Goal: Information Seeking & Learning: Learn about a topic

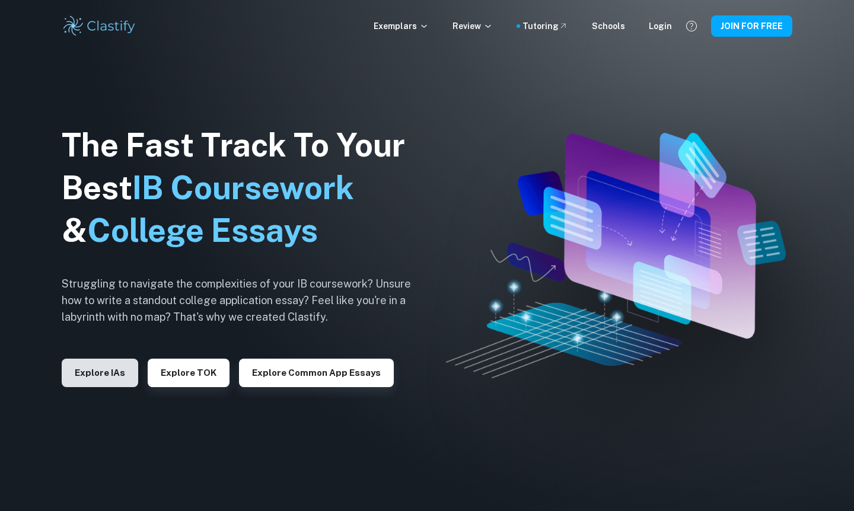
click at [119, 369] on button "Explore IAs" at bounding box center [100, 373] width 76 height 28
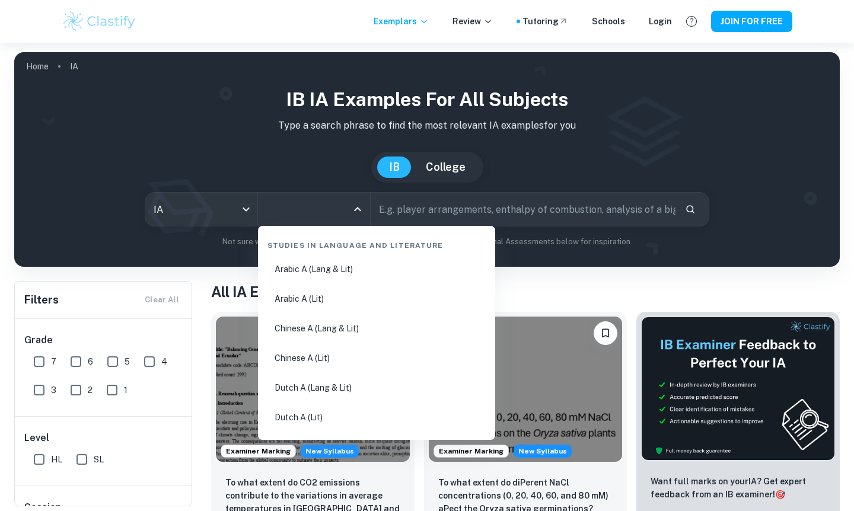
click at [320, 212] on input "All Subjects" at bounding box center [305, 209] width 84 height 23
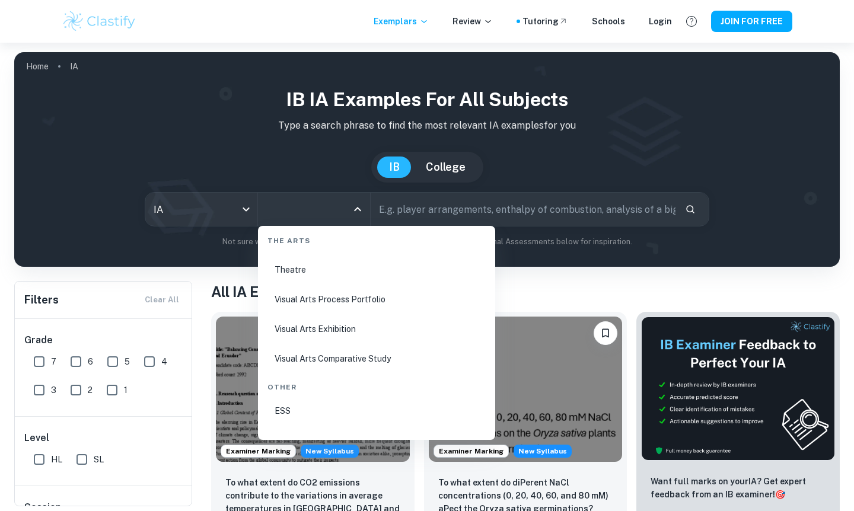
scroll to position [2255, 0]
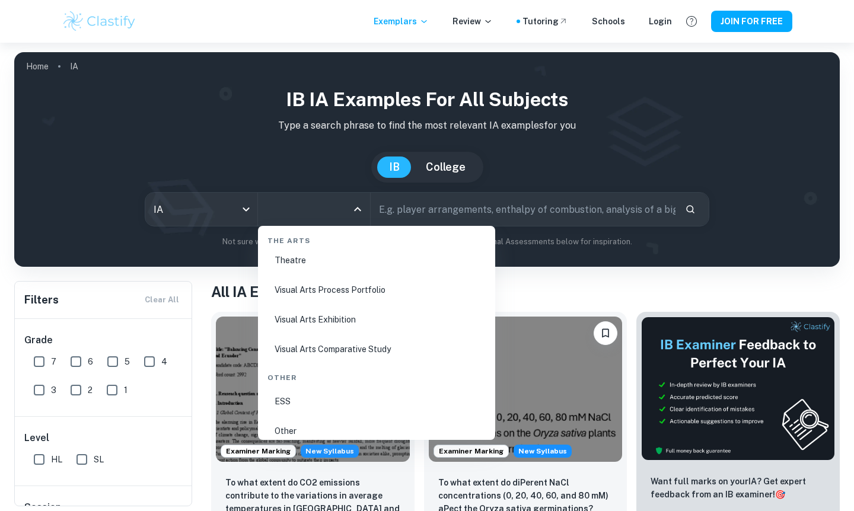
click at [344, 345] on li "Visual Arts Comparative Study" at bounding box center [377, 349] width 228 height 27
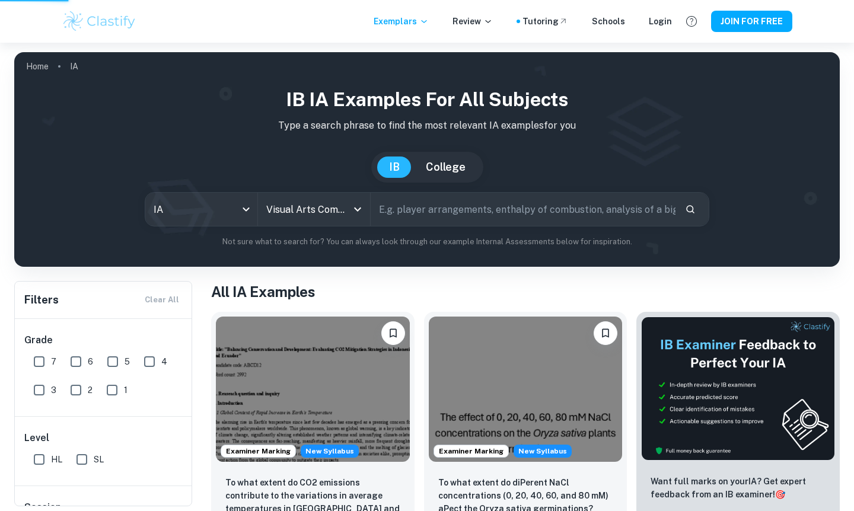
type input "Visual Arts Comparative Study"
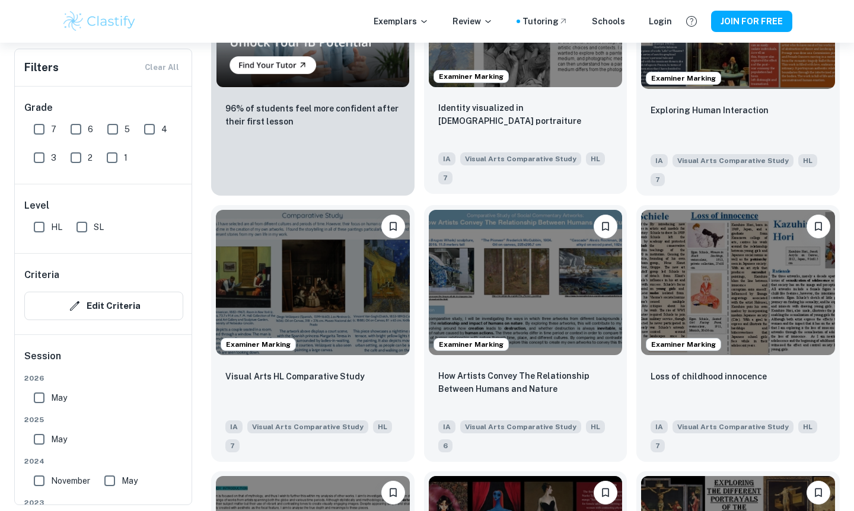
scroll to position [906, 0]
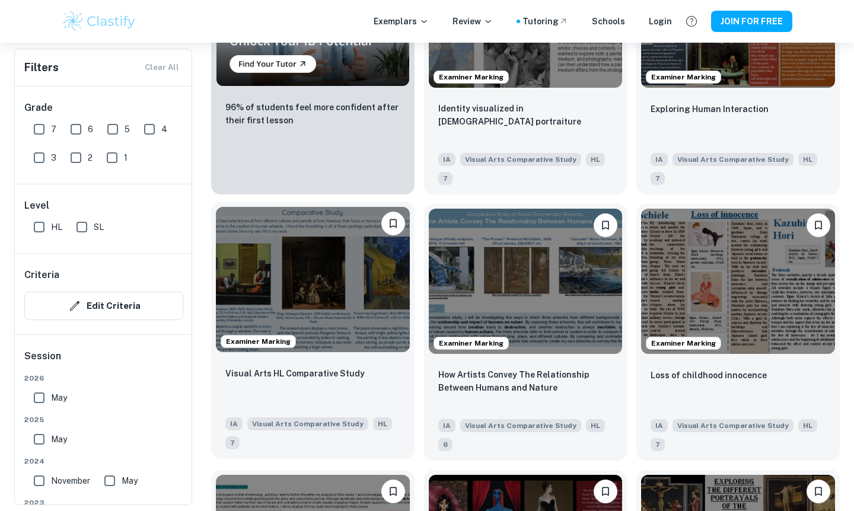
click at [366, 320] on img at bounding box center [313, 279] width 194 height 145
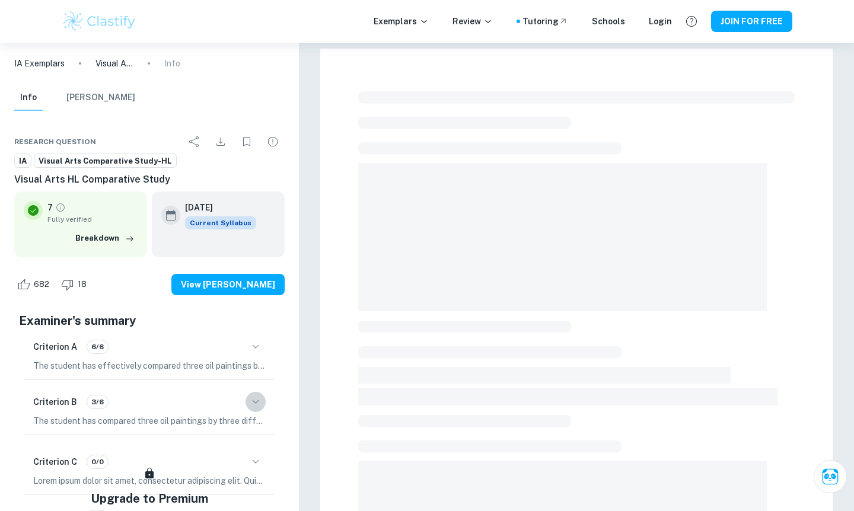
click at [254, 395] on icon "button" at bounding box center [255, 402] width 14 height 14
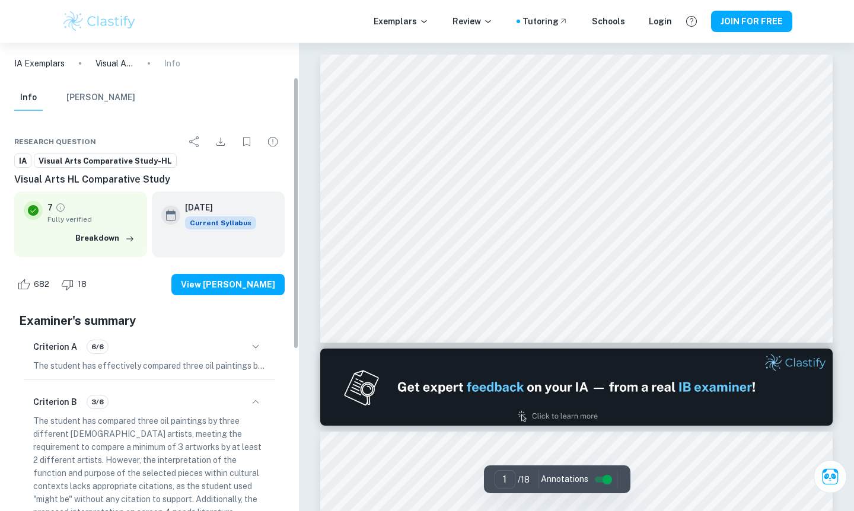
scroll to position [59, 0]
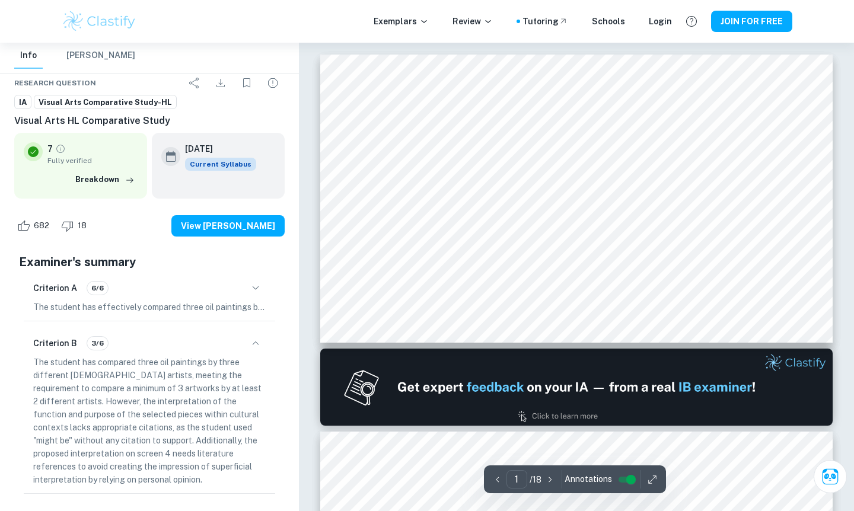
click at [254, 336] on icon "button" at bounding box center [255, 343] width 14 height 14
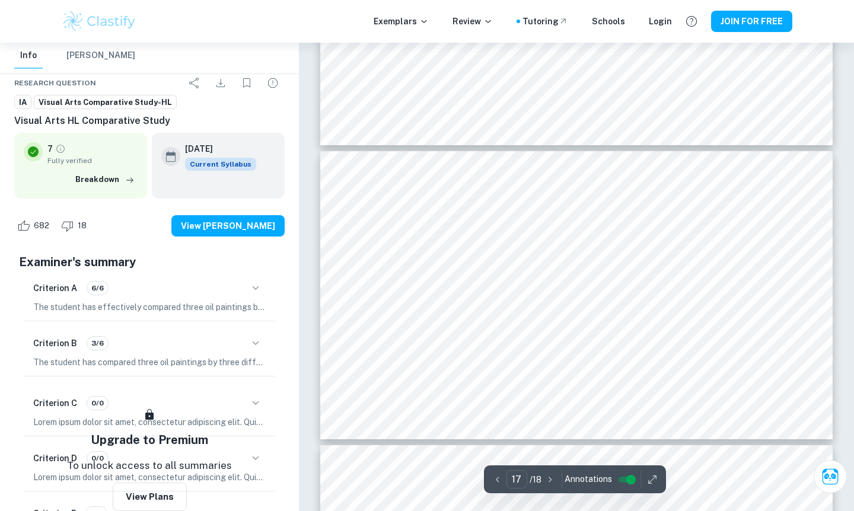
scroll to position [4941, 0]
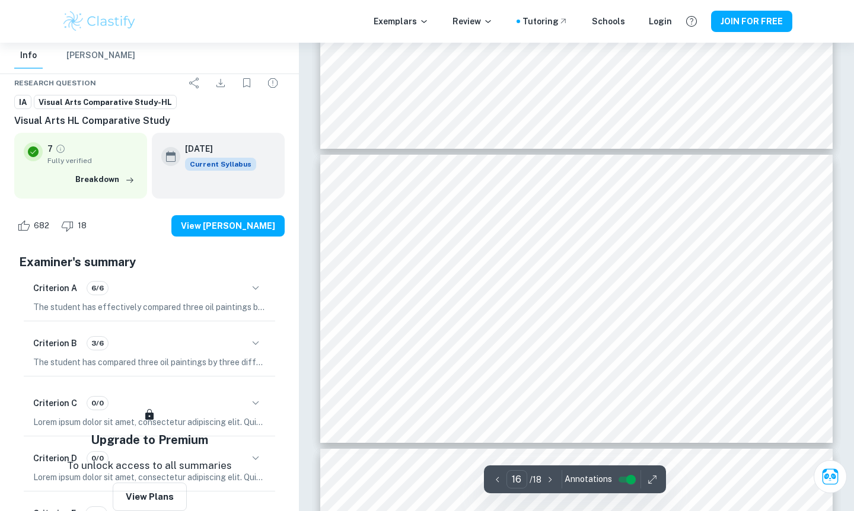
type input "15"
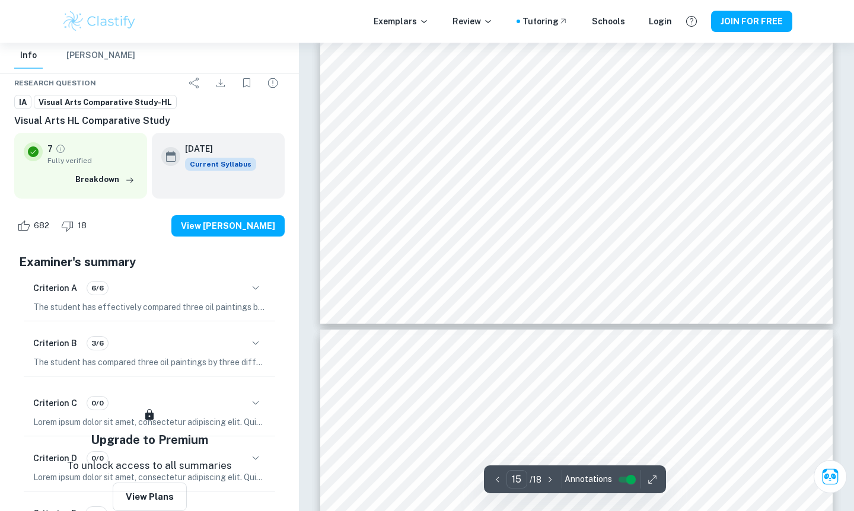
scroll to position [4407, 0]
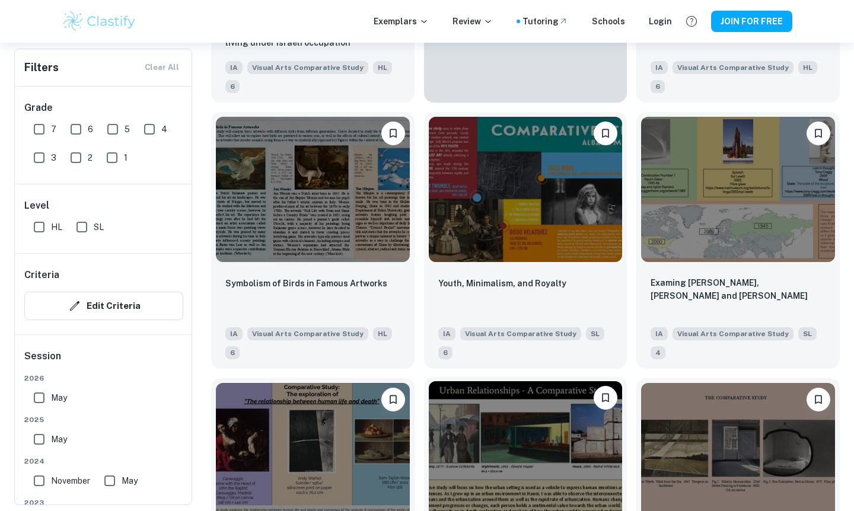
scroll to position [2322, 0]
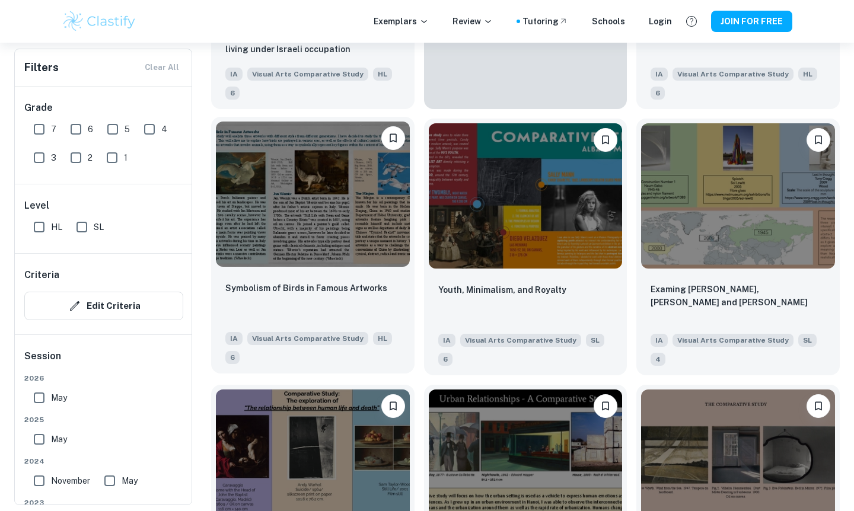
click at [338, 217] on img at bounding box center [313, 194] width 194 height 145
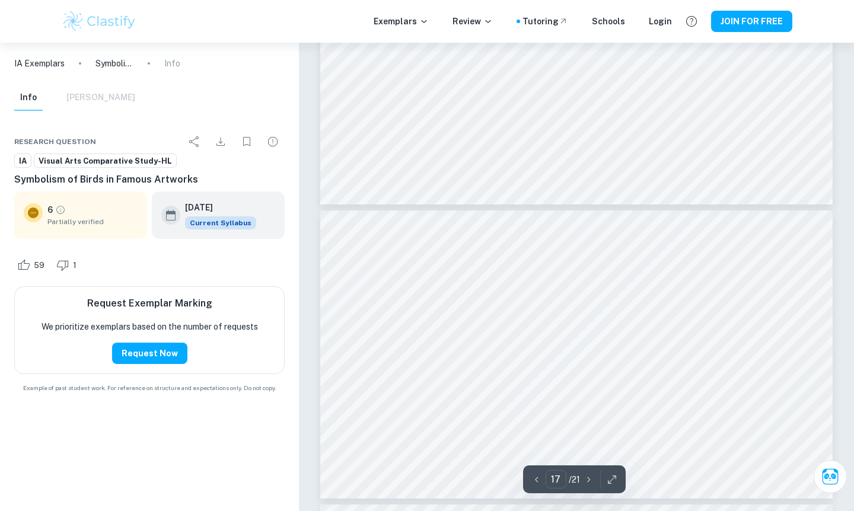
scroll to position [4863, 0]
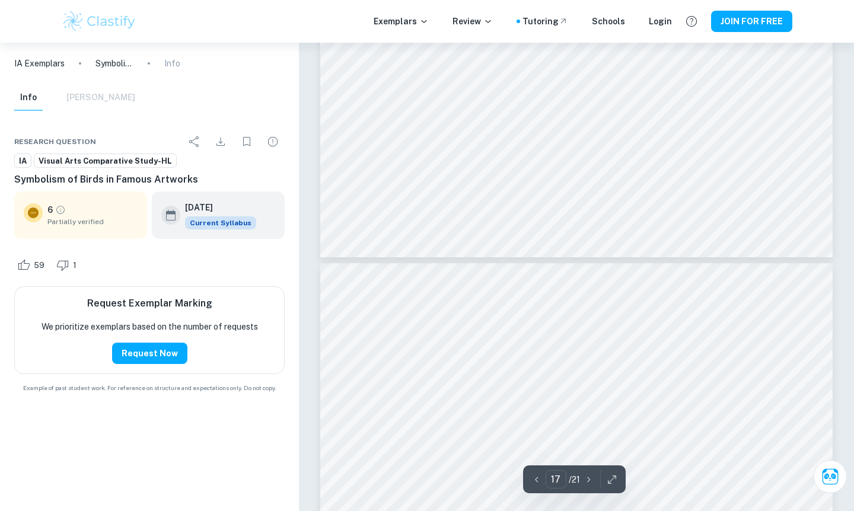
type input "16"
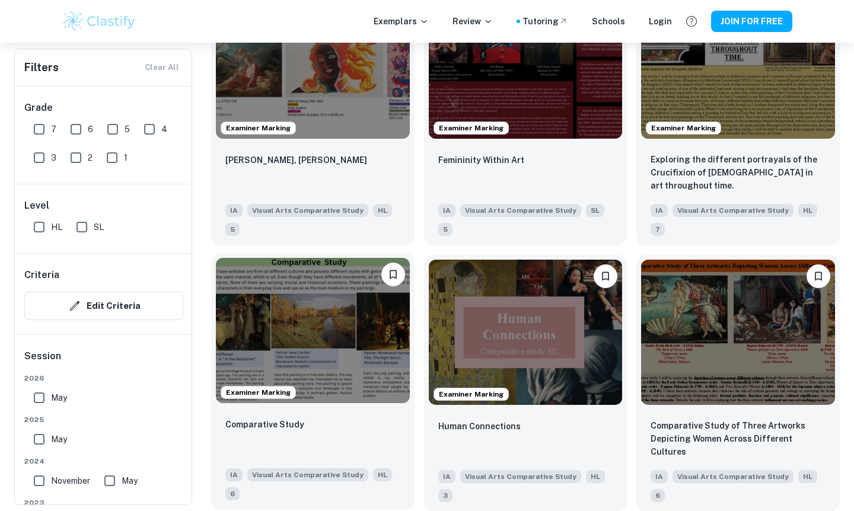
scroll to position [1392, 0]
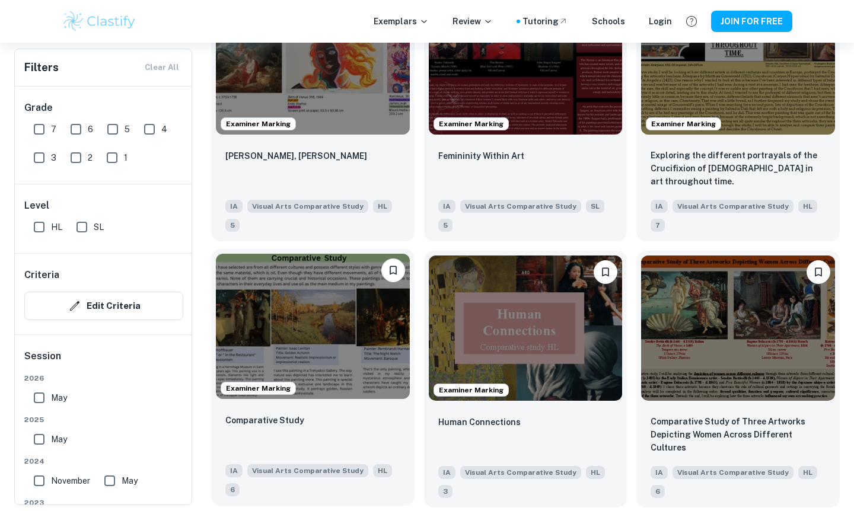
click at [360, 308] on img at bounding box center [313, 326] width 194 height 145
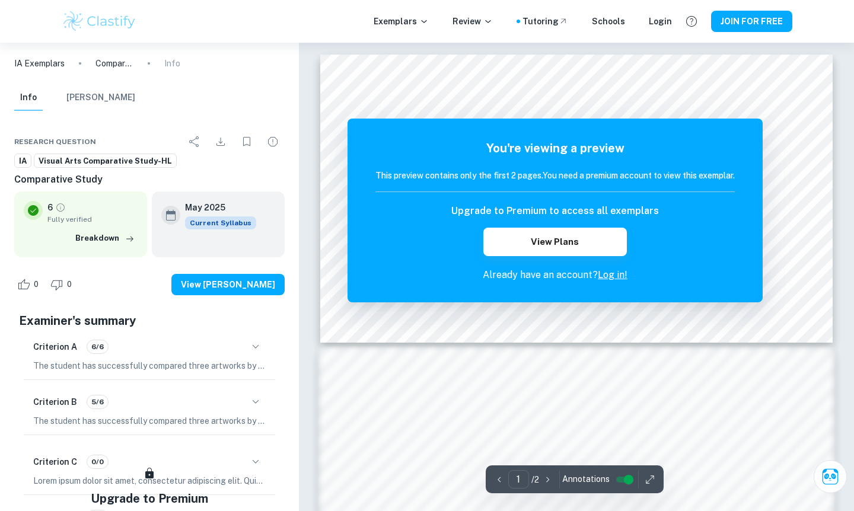
click at [611, 277] on link "Log in!" at bounding box center [613, 274] width 30 height 11
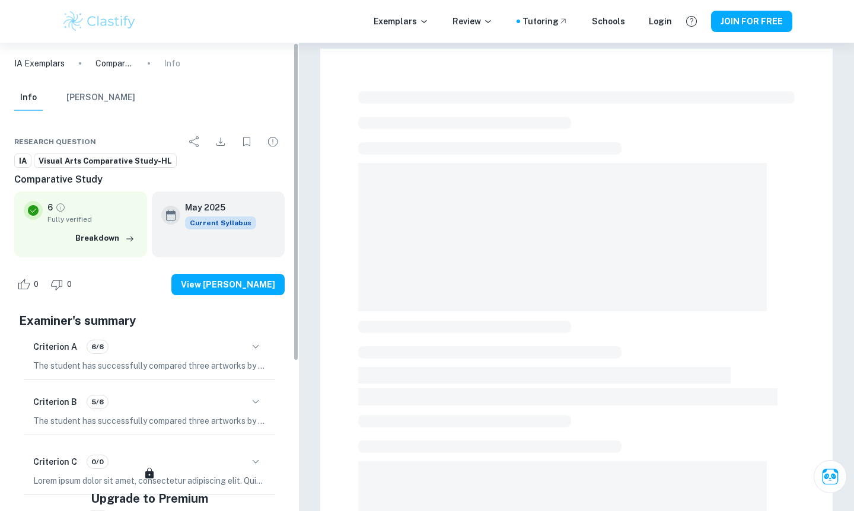
scroll to position [-1, 0]
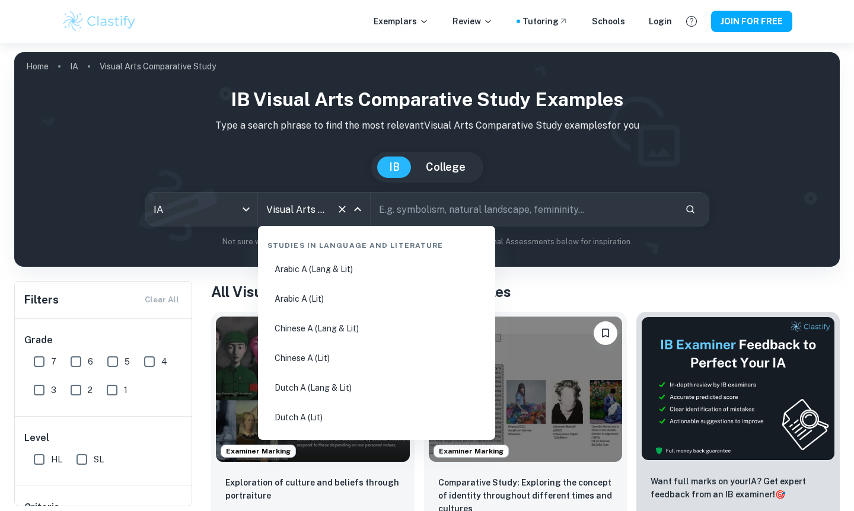
click at [294, 210] on input "Visual Arts Comparative Study" at bounding box center [297, 209] width 68 height 23
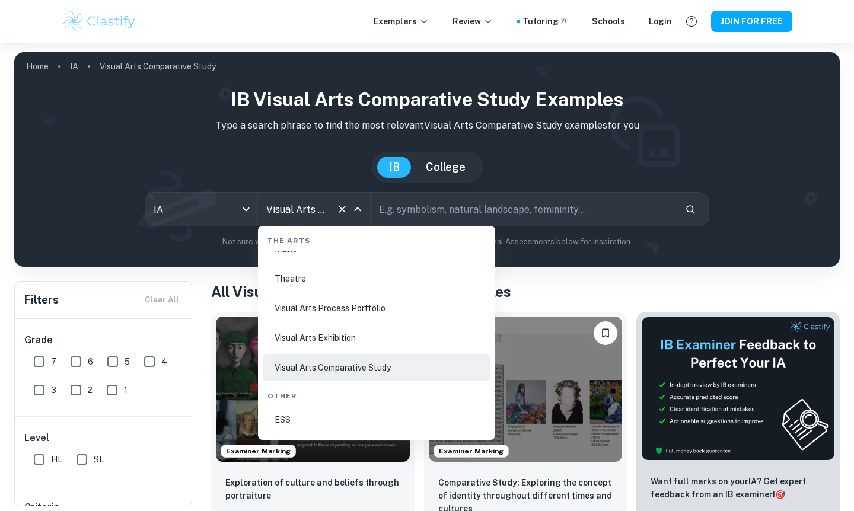
scroll to position [2241, 0]
click at [333, 329] on li "Visual Arts Exhibition" at bounding box center [377, 334] width 228 height 27
type input "Visual Arts Exhibition"
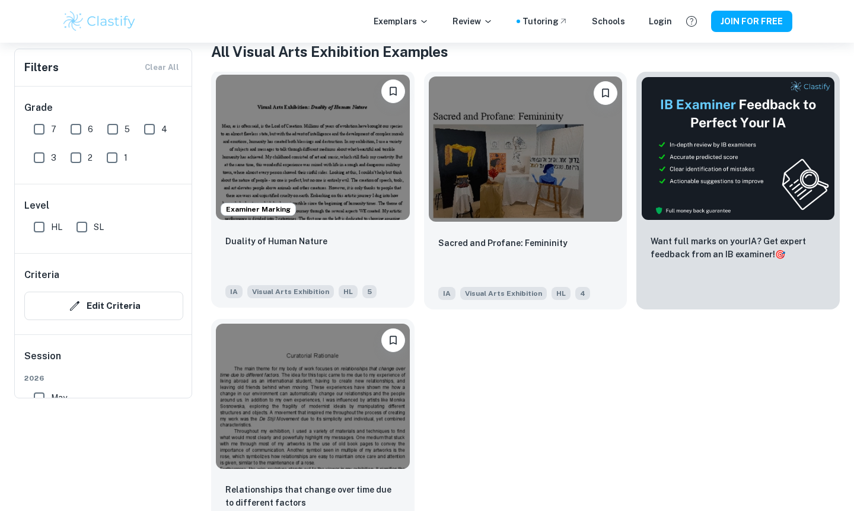
scroll to position [123, 0]
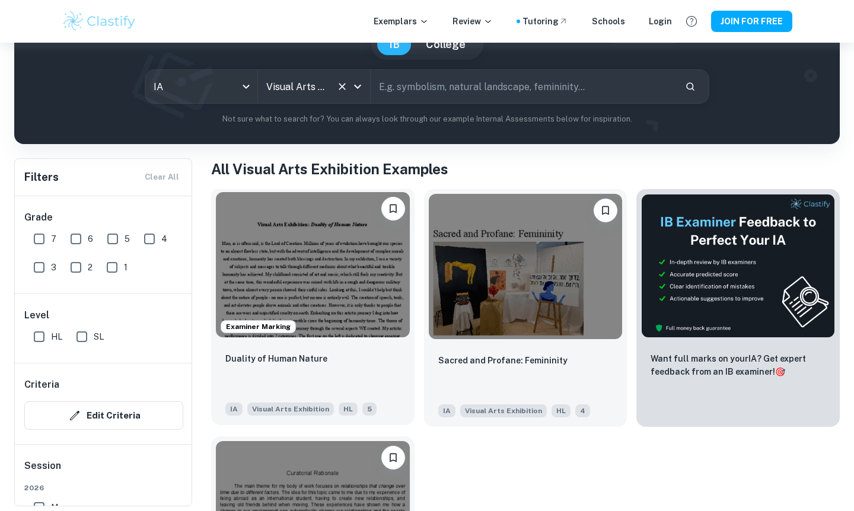
click at [389, 285] on img at bounding box center [313, 264] width 194 height 145
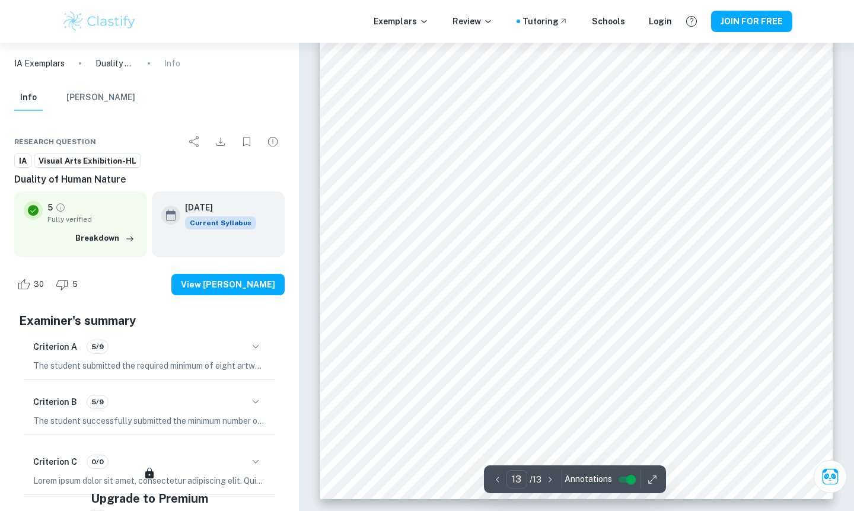
scroll to position [9277, 0]
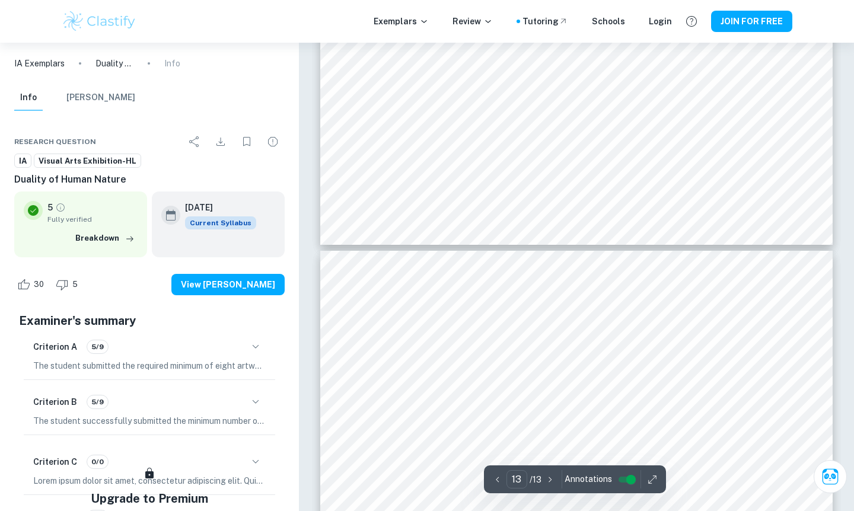
type input "12"
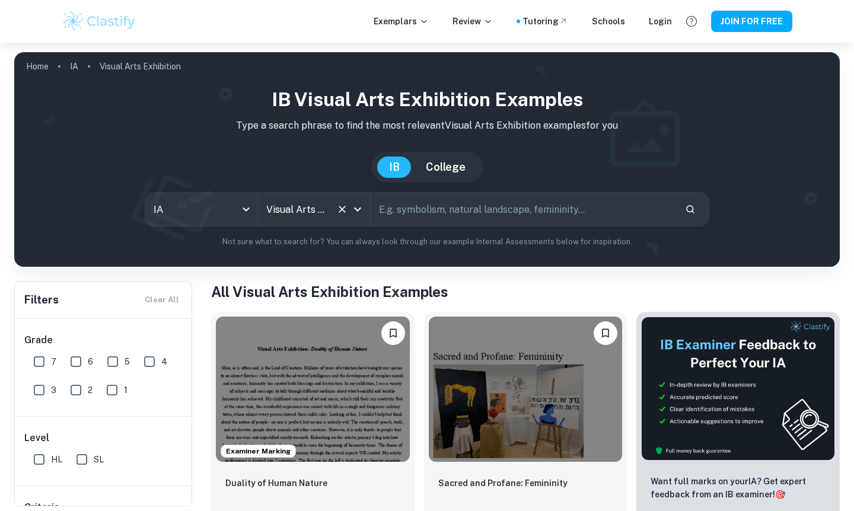
click at [354, 209] on icon "Open" at bounding box center [357, 209] width 14 height 14
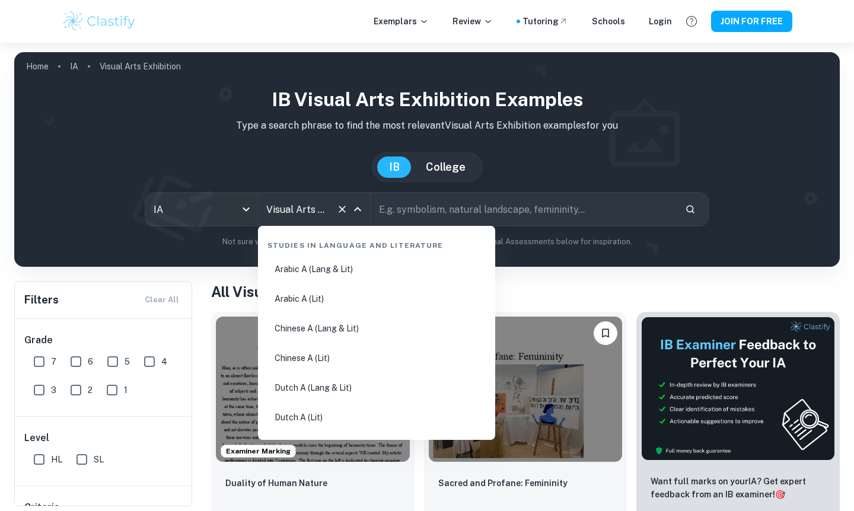
scroll to position [2154, 0]
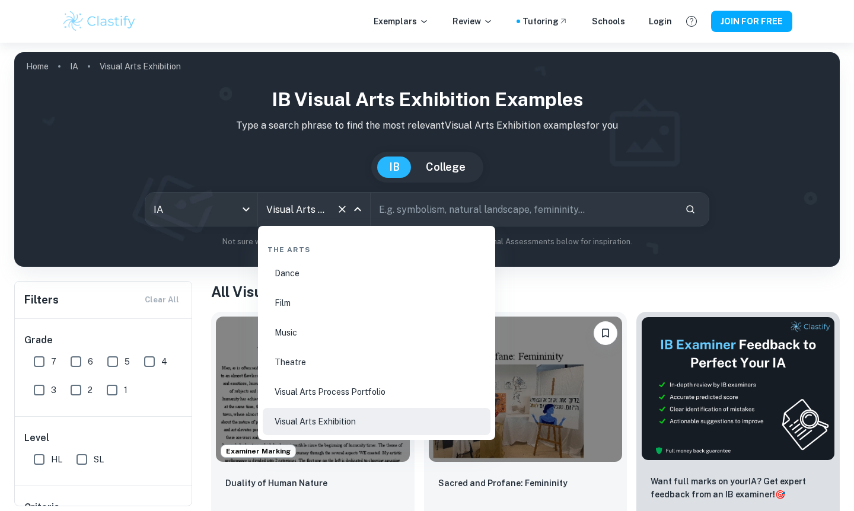
click at [312, 389] on li "Visual Arts Process Portfolio" at bounding box center [377, 391] width 228 height 27
type input "Visual Arts Process Portfolio"
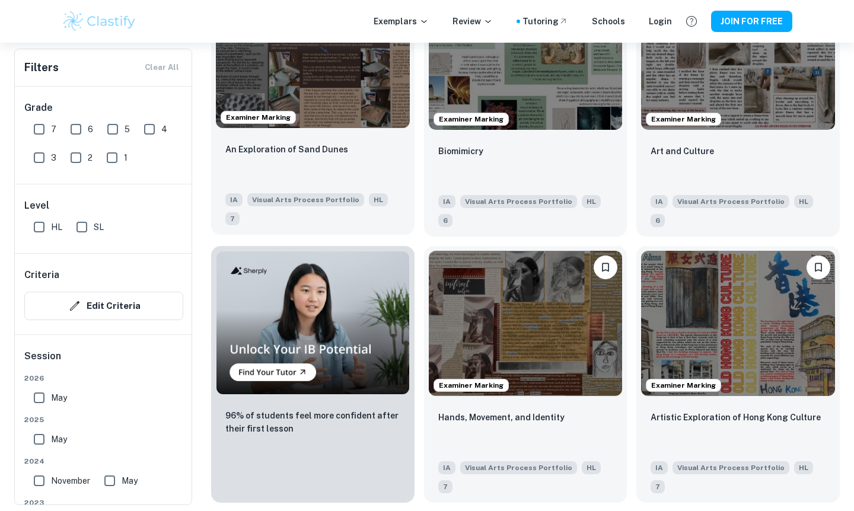
scroll to position [632, 0]
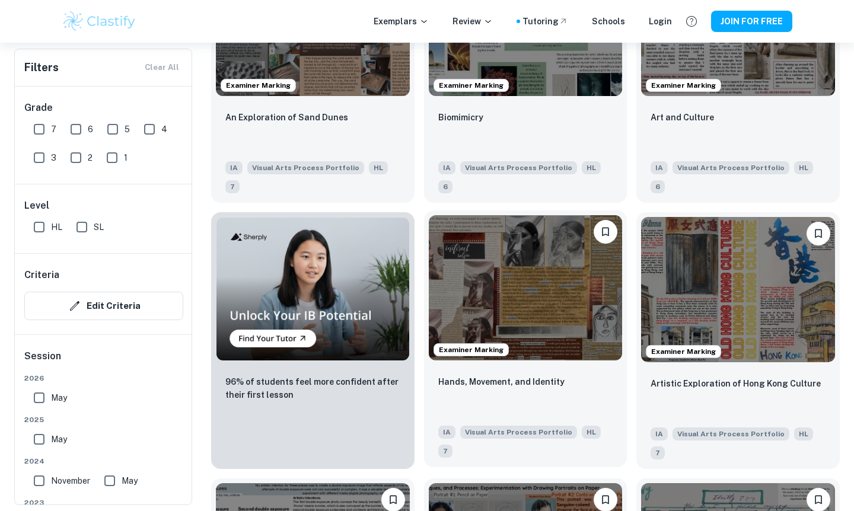
click at [526, 303] on img at bounding box center [526, 287] width 194 height 145
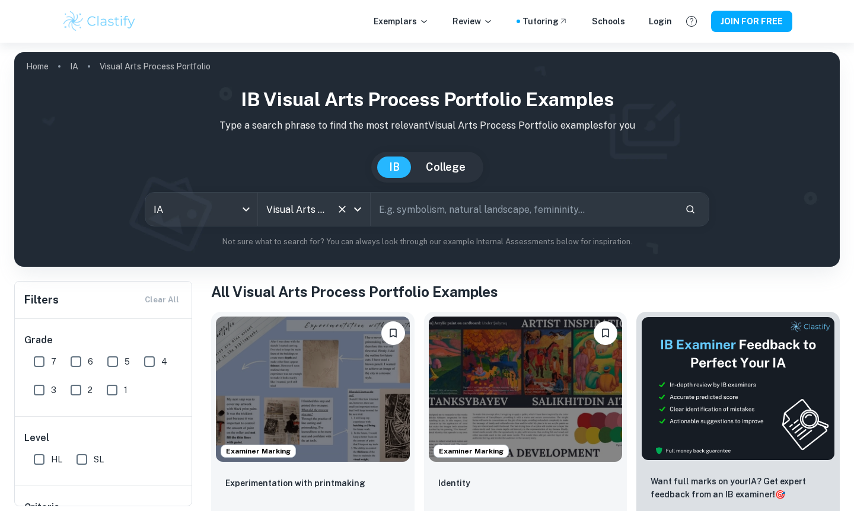
click at [358, 210] on icon "Open" at bounding box center [357, 209] width 7 height 4
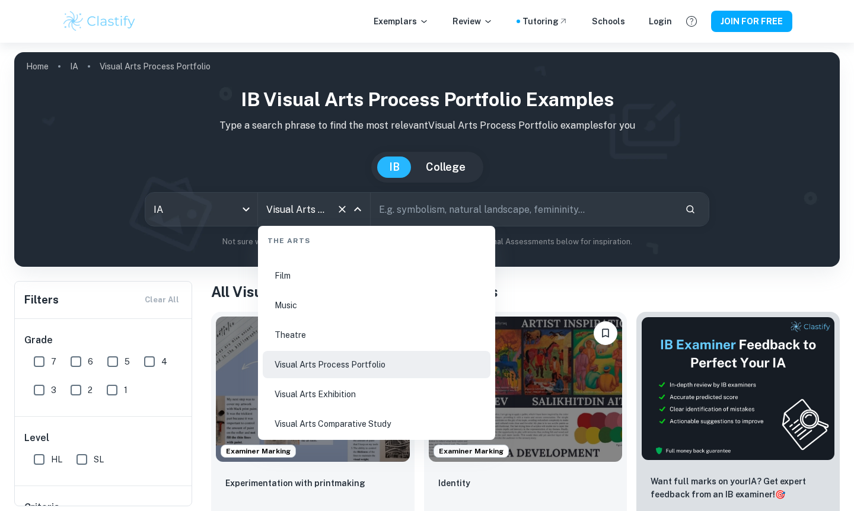
scroll to position [2216, 0]
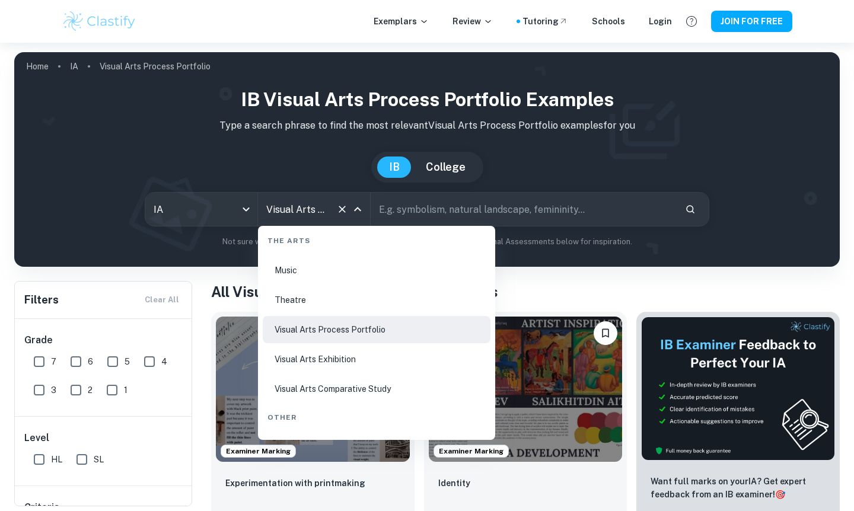
click at [340, 385] on li "Visual Arts Comparative Study" at bounding box center [377, 388] width 228 height 27
type input "Visual Arts Comparative Study"
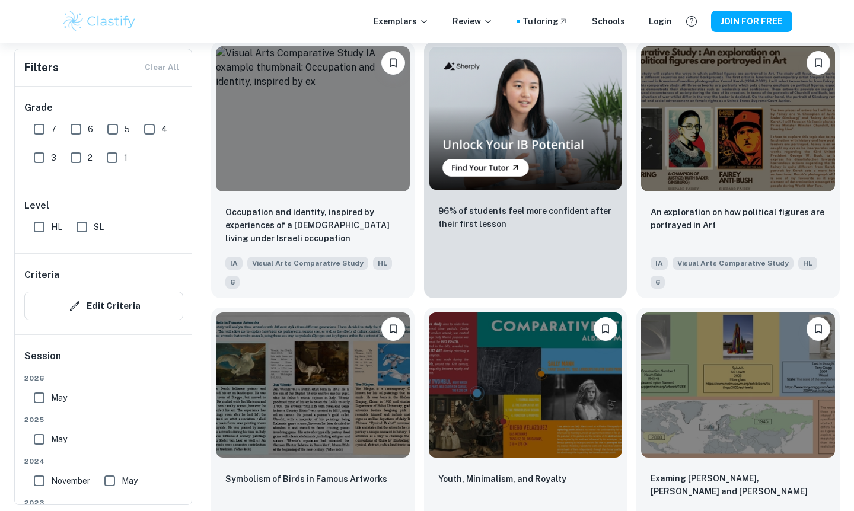
scroll to position [2202, 0]
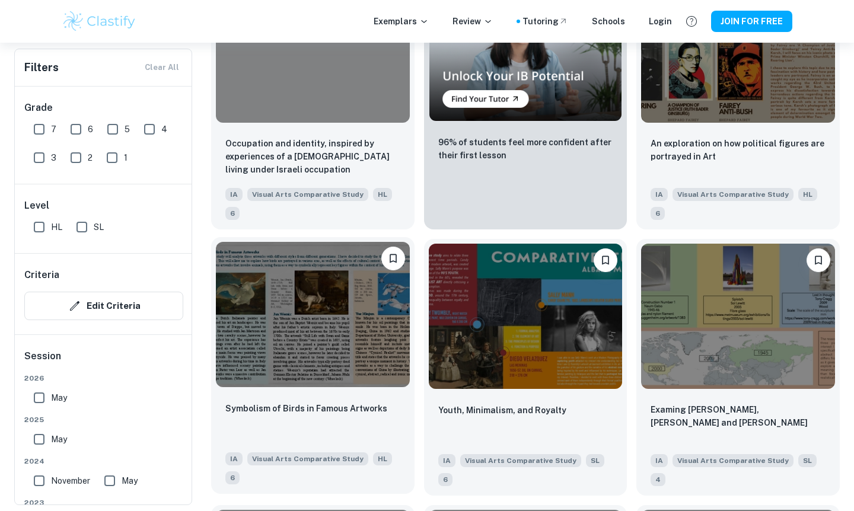
click at [350, 346] on img at bounding box center [313, 314] width 194 height 145
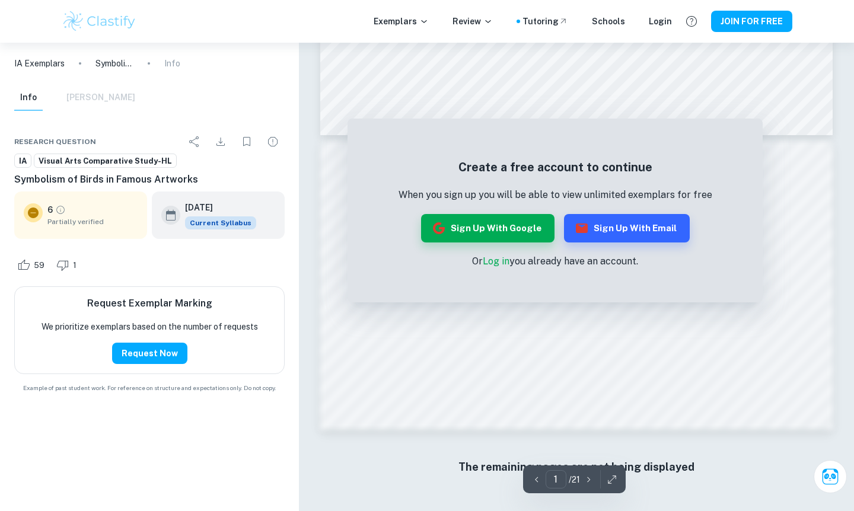
scroll to position [207, 0]
